Goal: Task Accomplishment & Management: Manage account settings

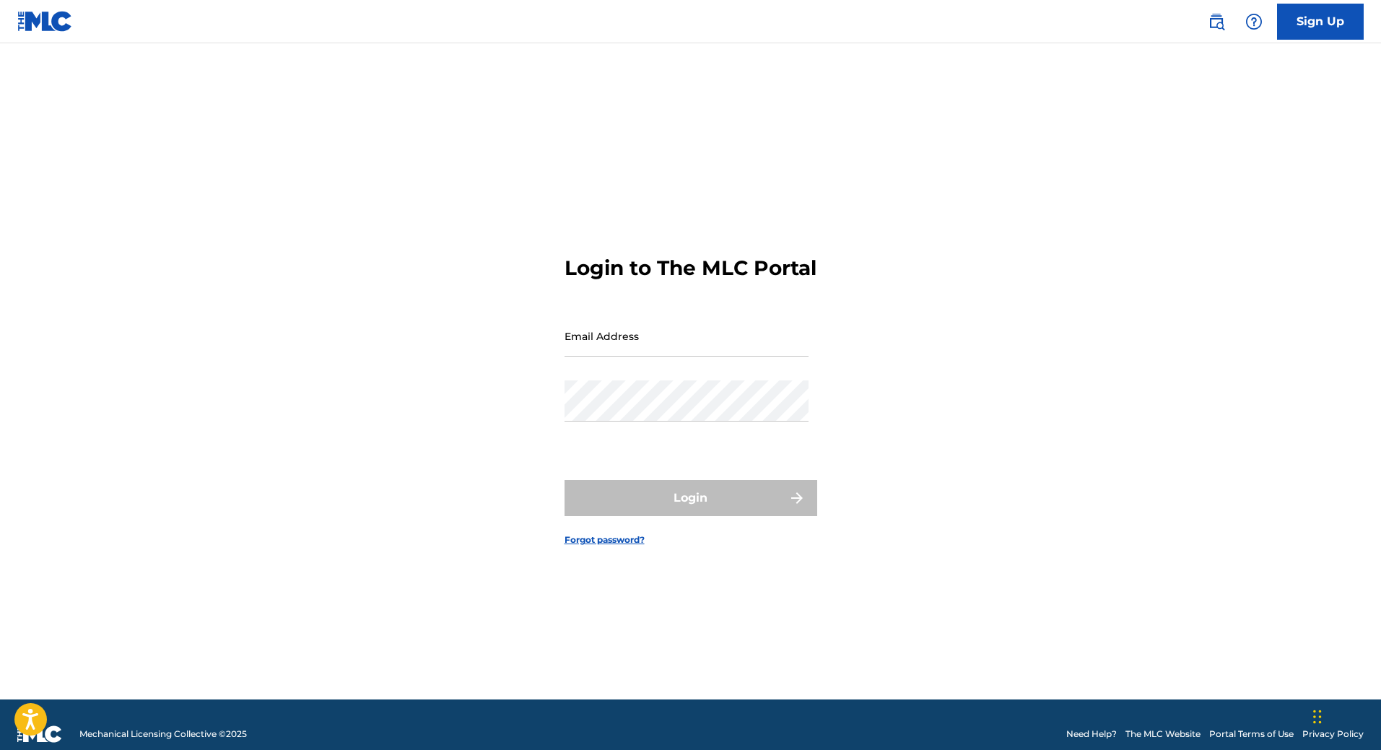
click at [669, 357] on input "Email Address" at bounding box center [687, 336] width 244 height 41
type input "[EMAIL_ADDRESS][DOMAIN_NAME]"
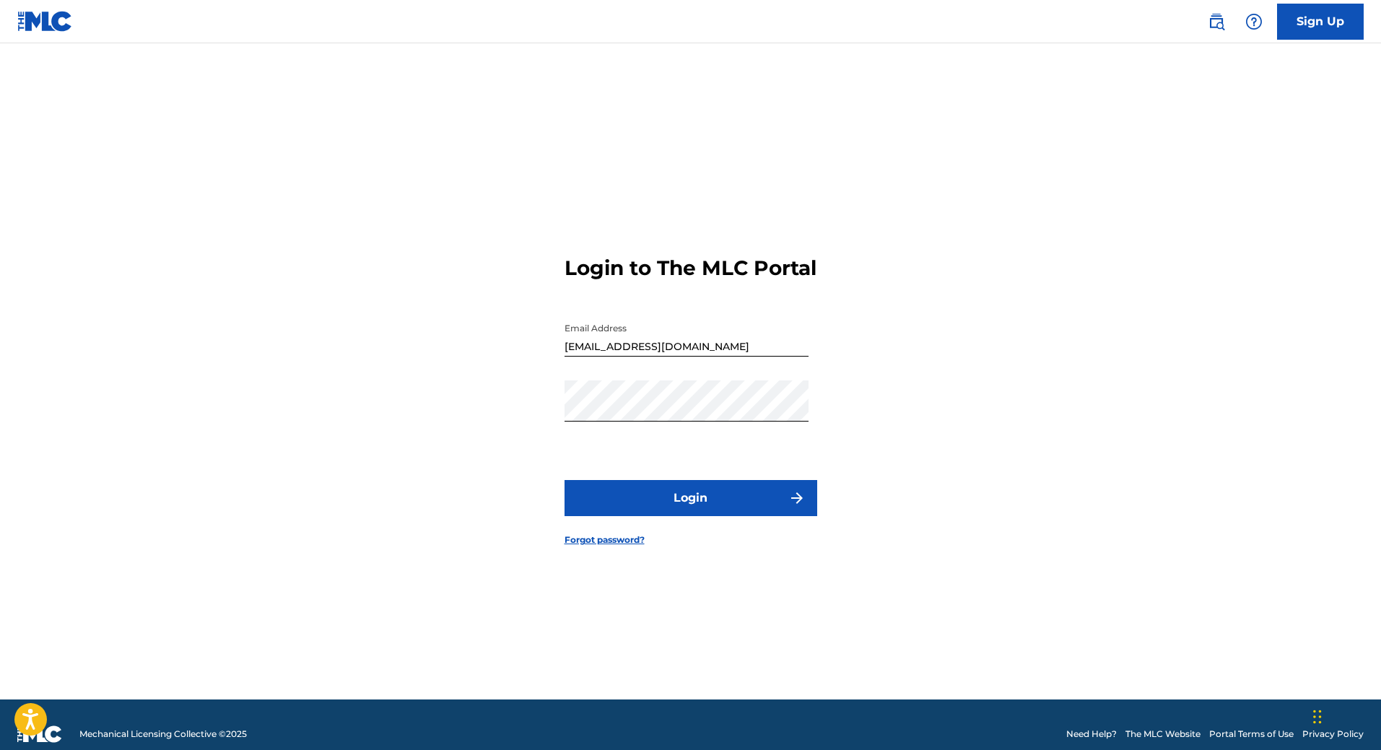
click at [1178, 217] on div "Login to The MLC Portal Email Address [EMAIL_ADDRESS][DOMAIN_NAME] Password Log…" at bounding box center [691, 389] width 1011 height 620
click at [681, 515] on button "Login" at bounding box center [691, 498] width 253 height 36
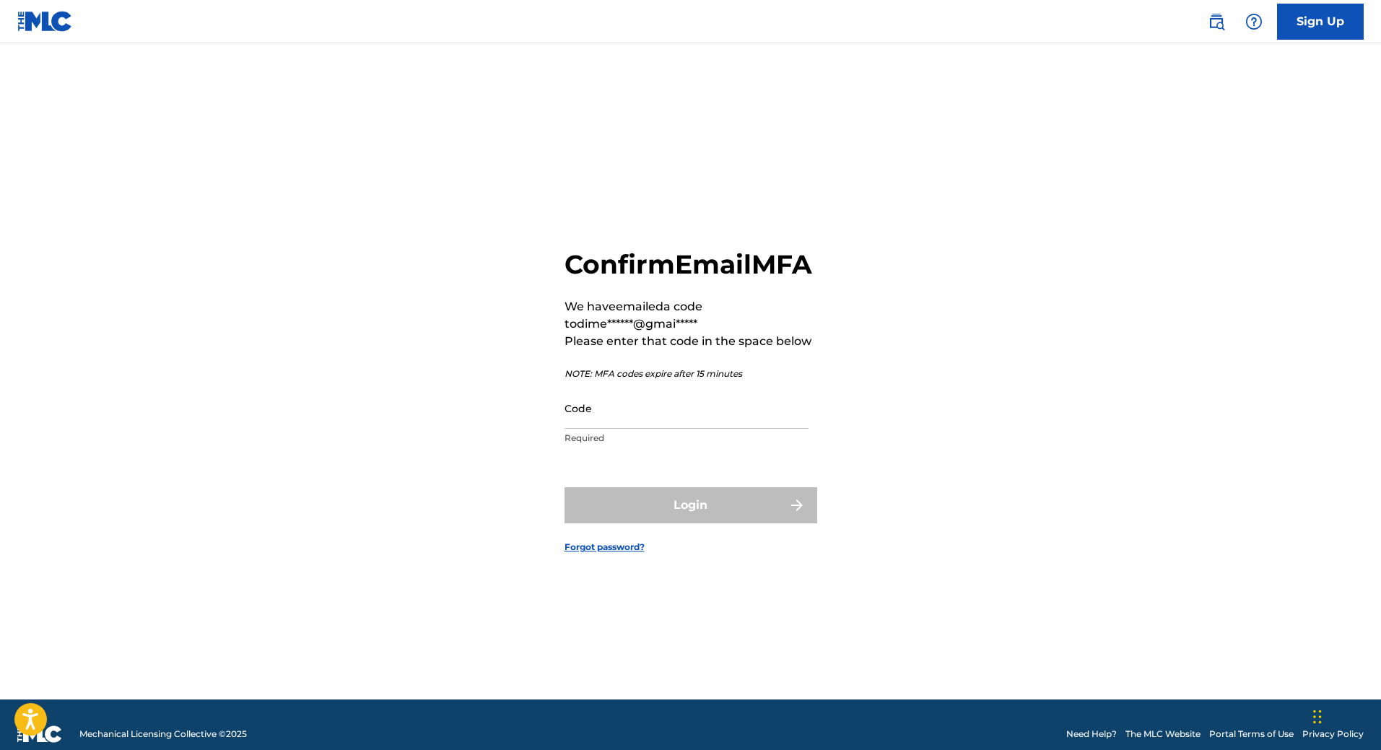
click at [583, 420] on input "Code" at bounding box center [687, 408] width 244 height 41
paste input "547233"
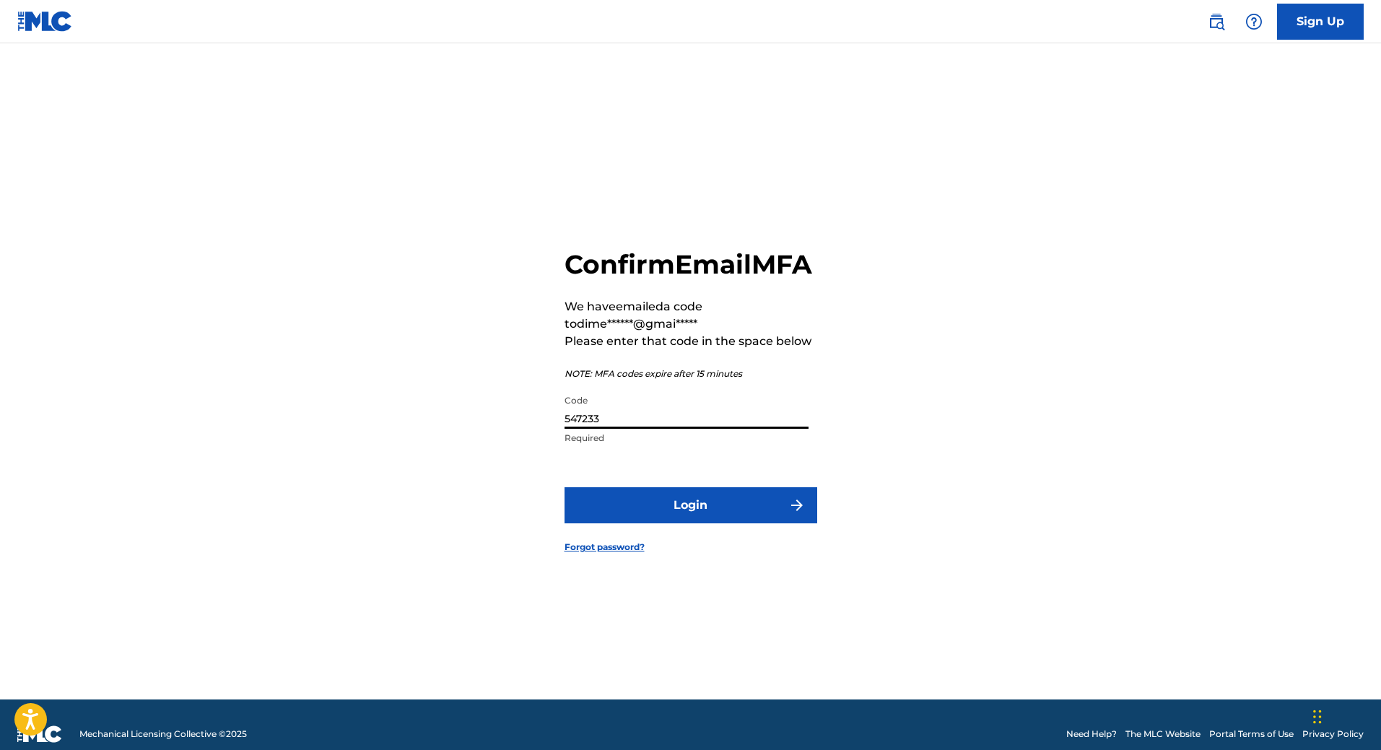
type input "547233"
click at [693, 513] on button "Login" at bounding box center [691, 505] width 253 height 36
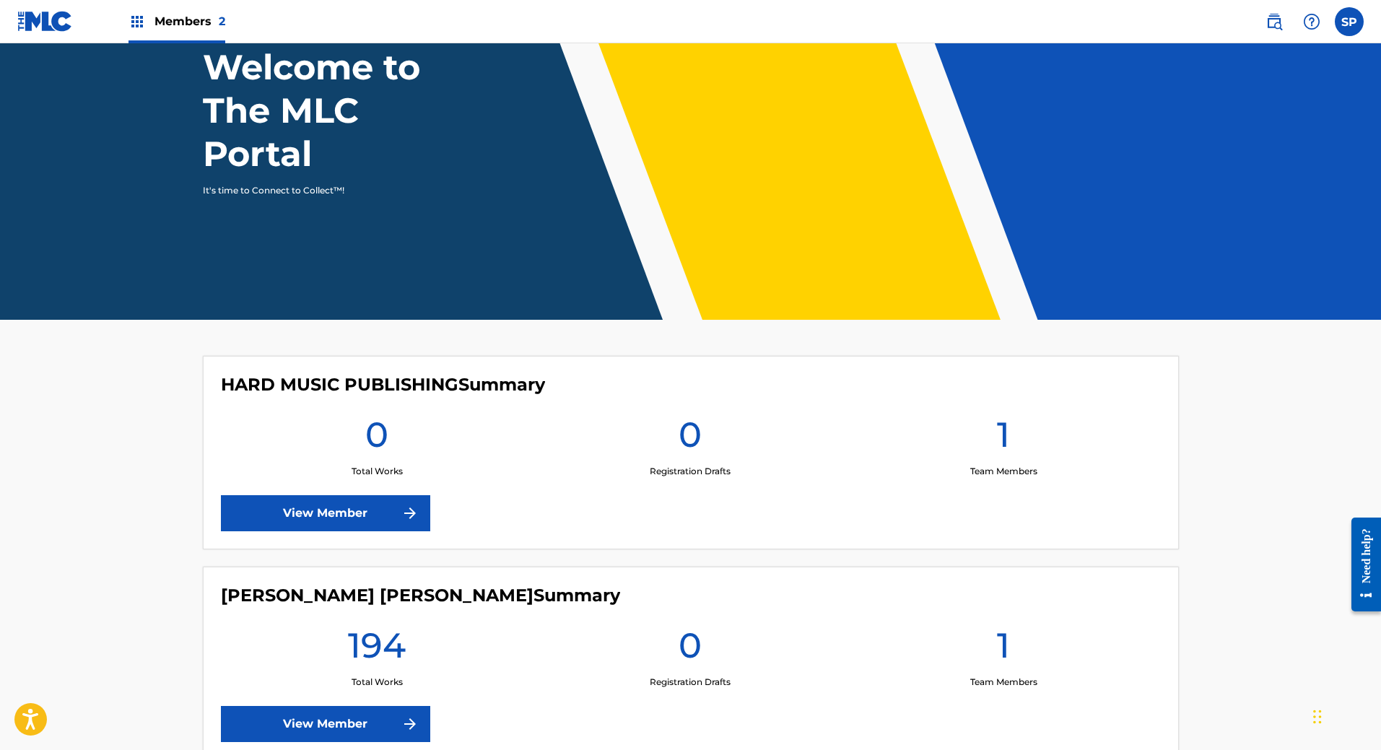
scroll to position [200, 0]
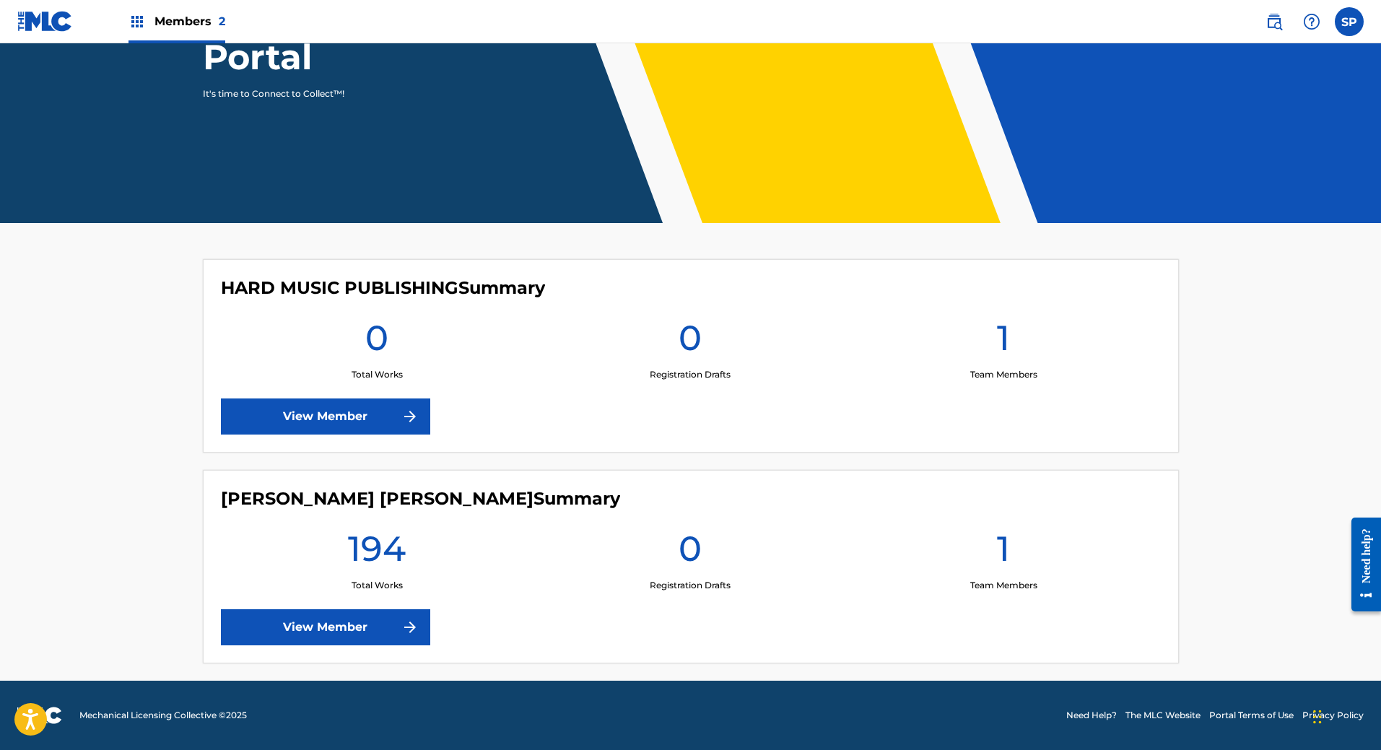
click at [335, 640] on link "View Member" at bounding box center [325, 627] width 209 height 36
